Goal: Use online tool/utility: Use online tool/utility

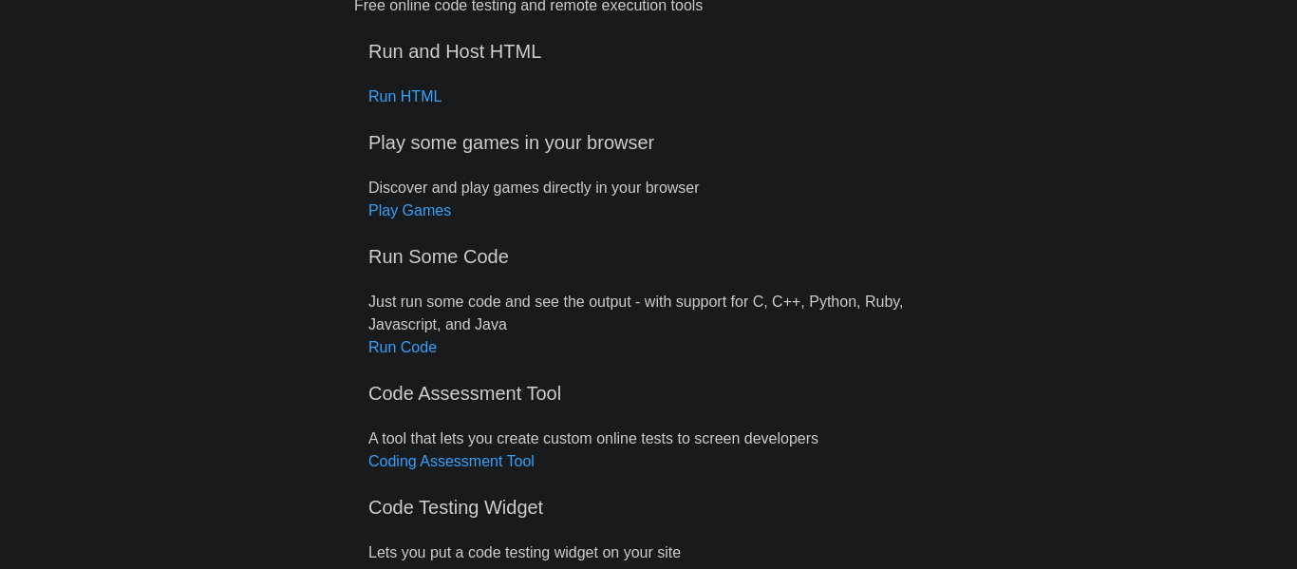
scroll to position [115, 0]
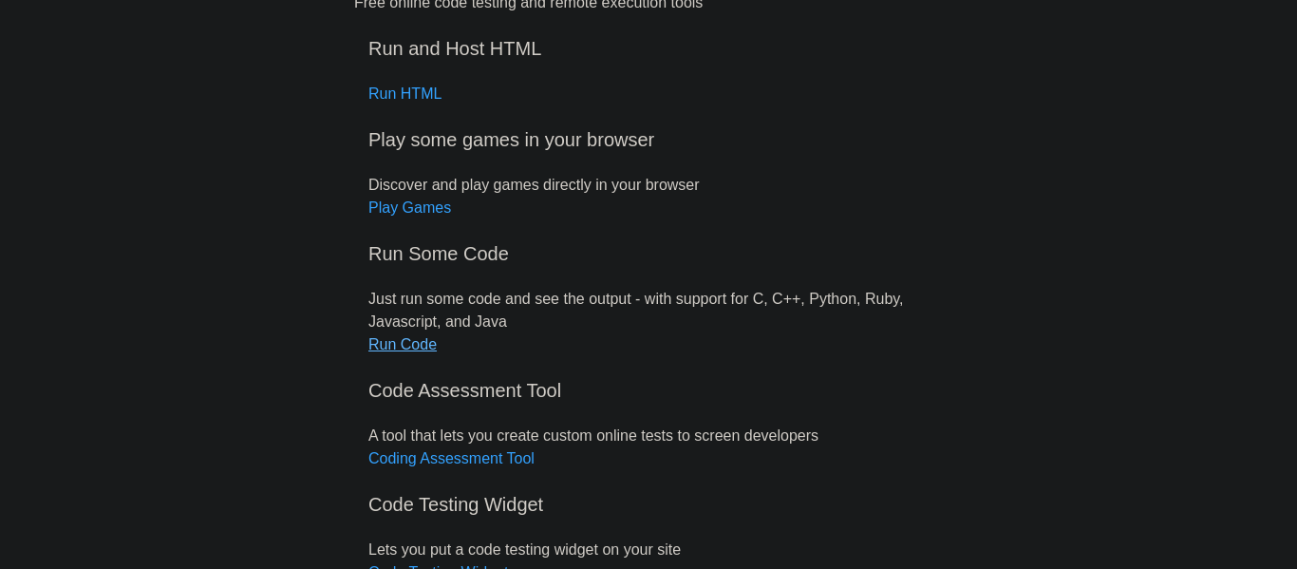
click at [414, 338] on link "Run Code" at bounding box center [402, 344] width 68 height 16
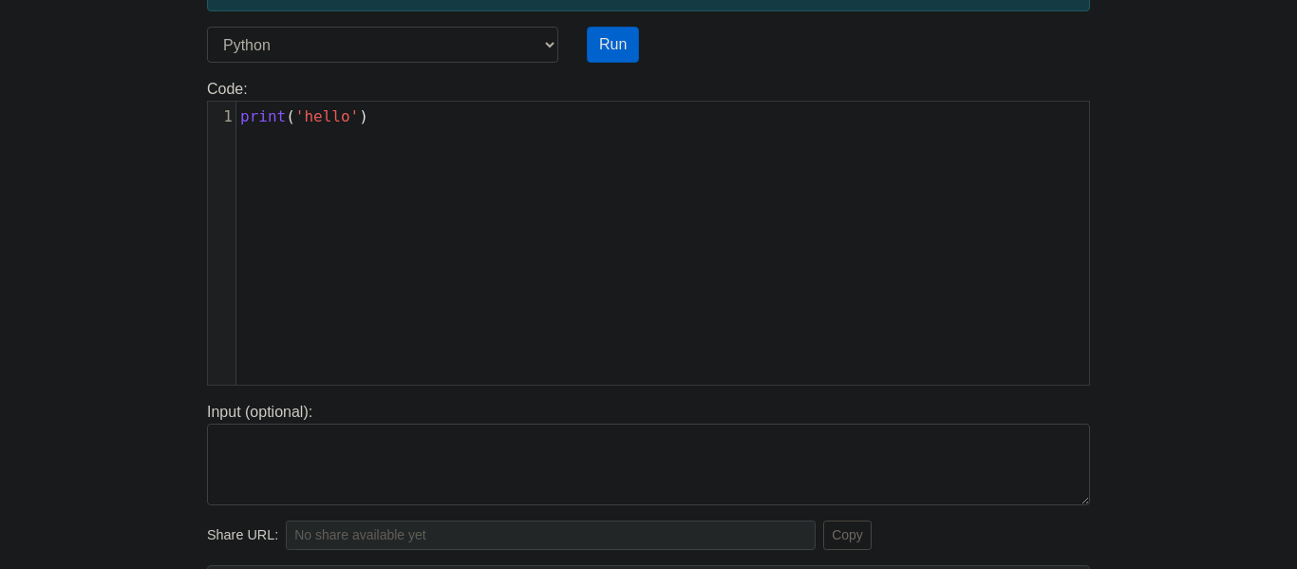
scroll to position [145, 0]
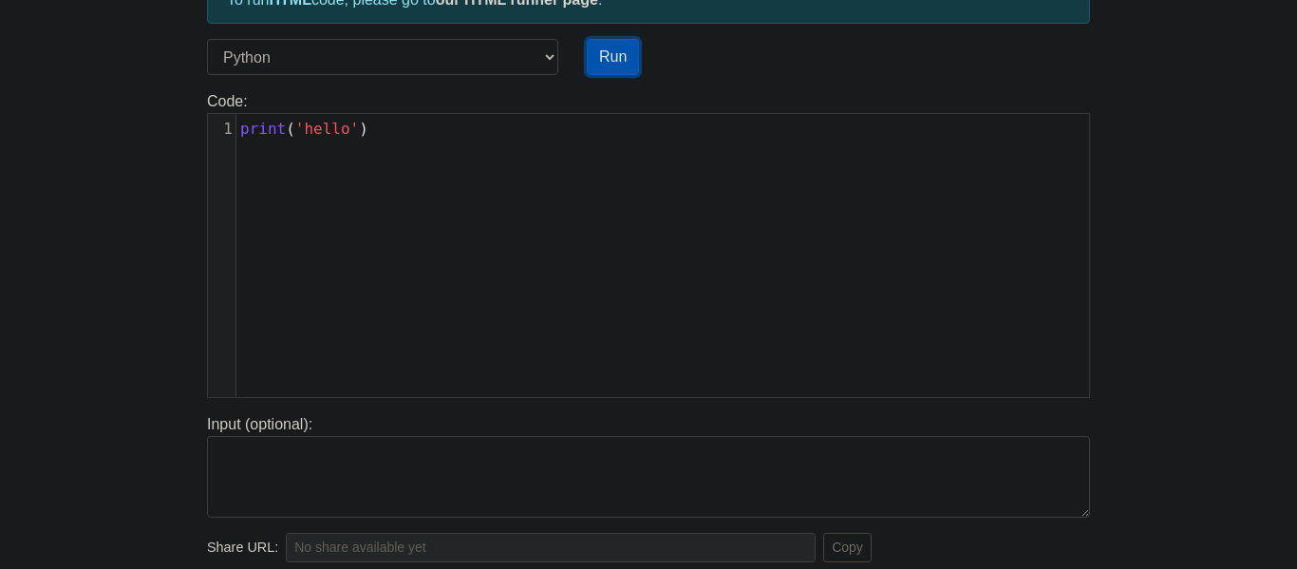
click at [631, 61] on button "Run" at bounding box center [613, 57] width 52 height 36
type input "https://codetester.io/runner?s=yGzRy5MvXJ"
type textarea "Stdout: hello"
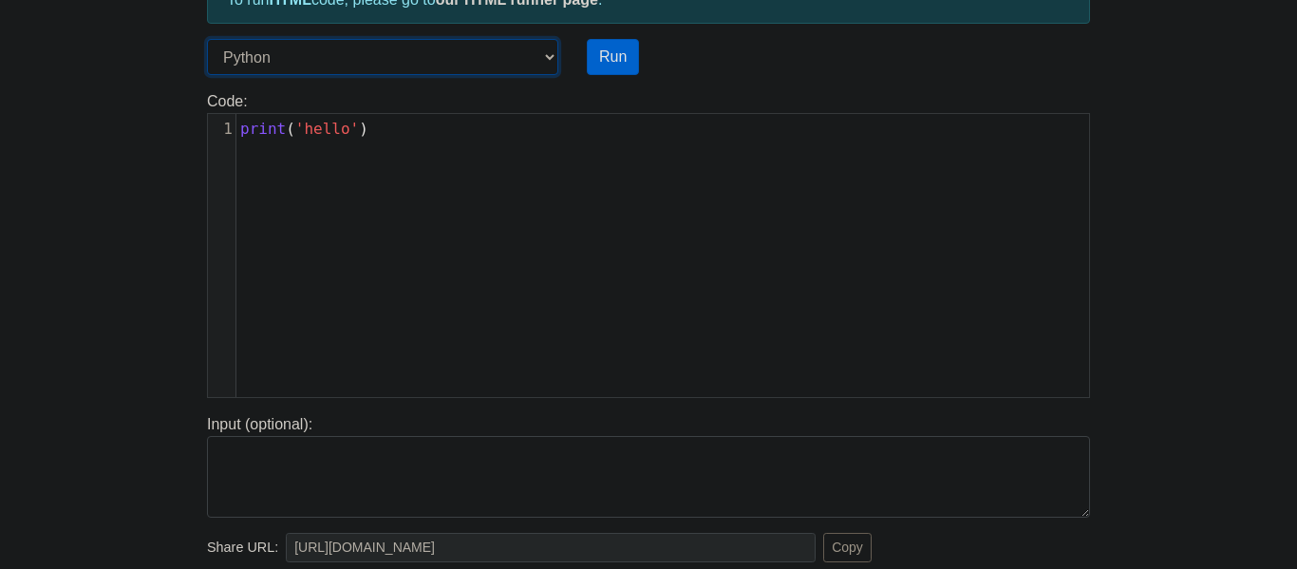
click at [442, 48] on select "C C++ Go Java Javascript Python Ruby" at bounding box center [382, 57] width 351 height 36
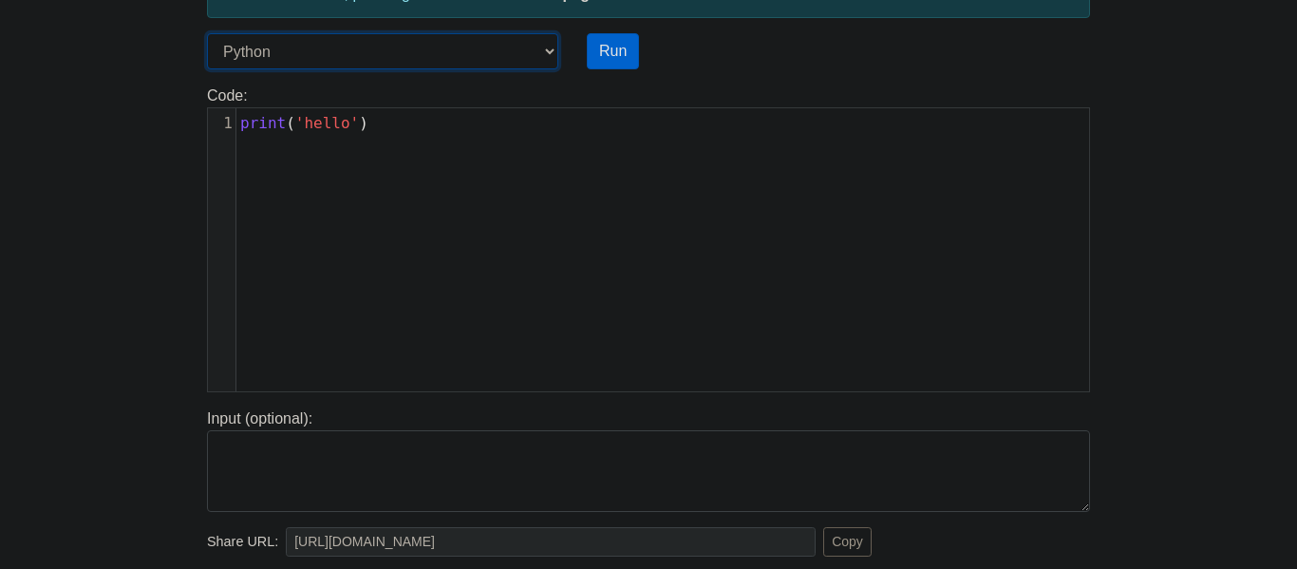
scroll to position [144, 0]
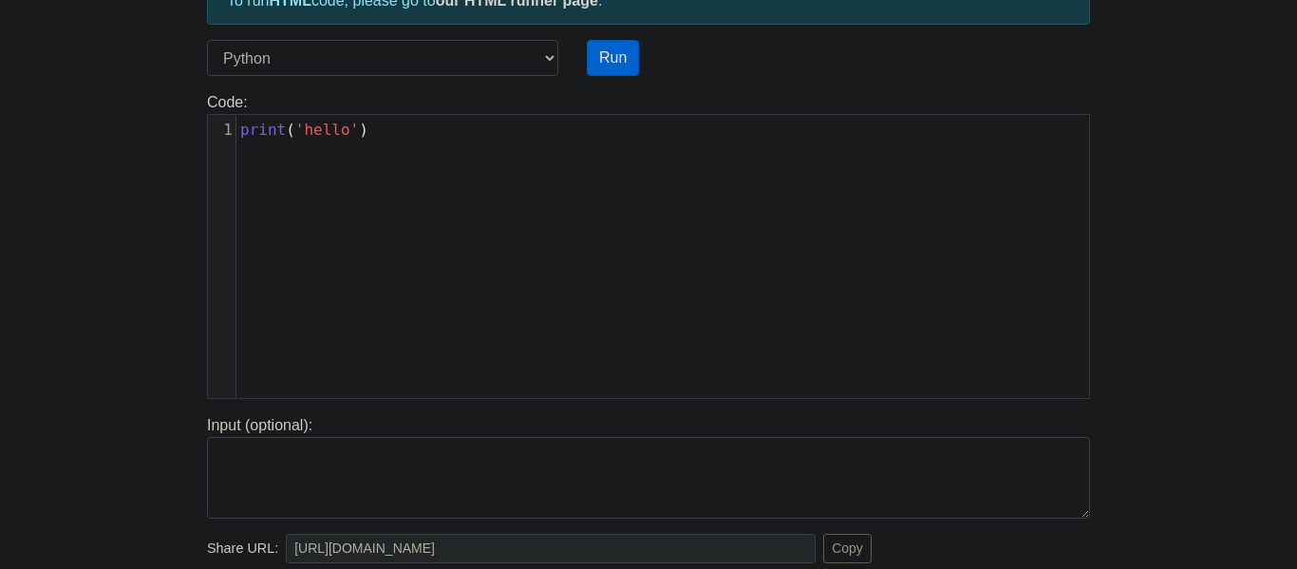
click at [501, 38] on div "To run HTML code, please go to our HTML runner page . Language C C++ Go Java Ja…" at bounding box center [648, 403] width 911 height 930
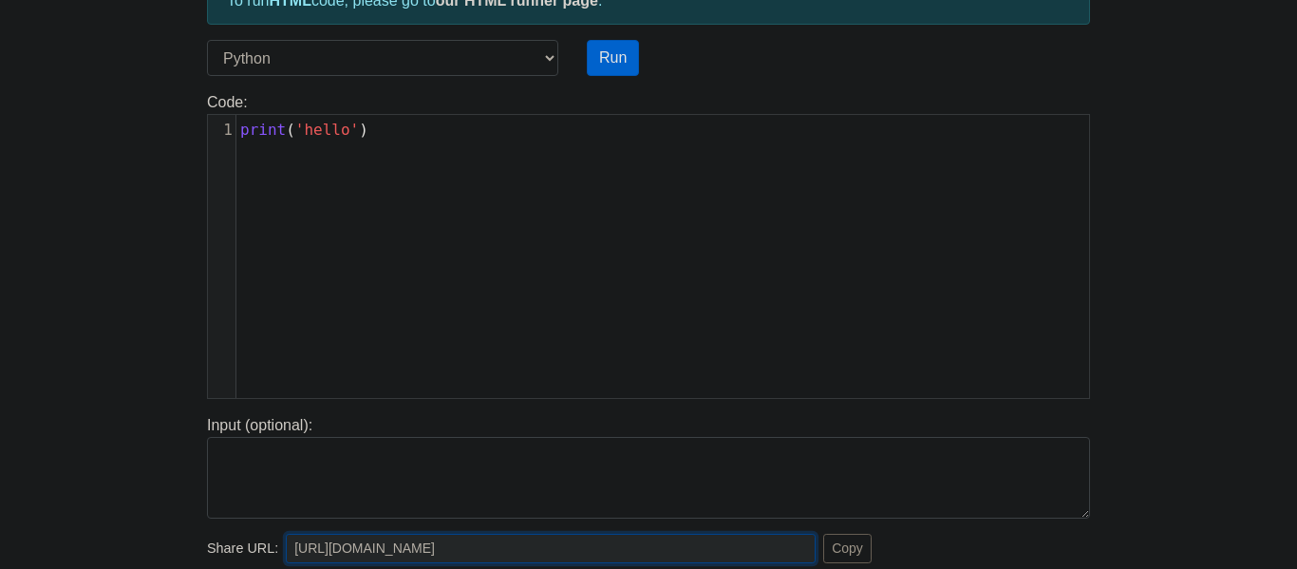
click at [486, 537] on input "https://codetester.io/runner?s=yGzRy5MvXJ" at bounding box center [551, 547] width 530 height 29
